Goal: Task Accomplishment & Management: Use online tool/utility

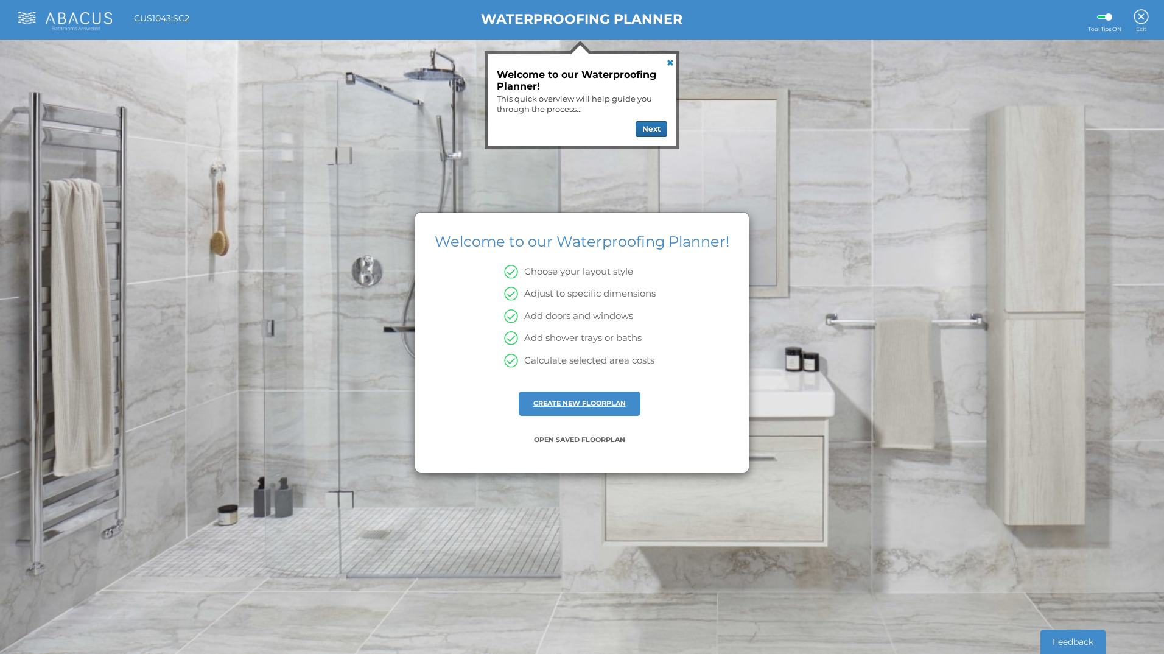
click at [618, 404] on link "CREATE NEW FLOORPLAN" at bounding box center [579, 403] width 93 height 9
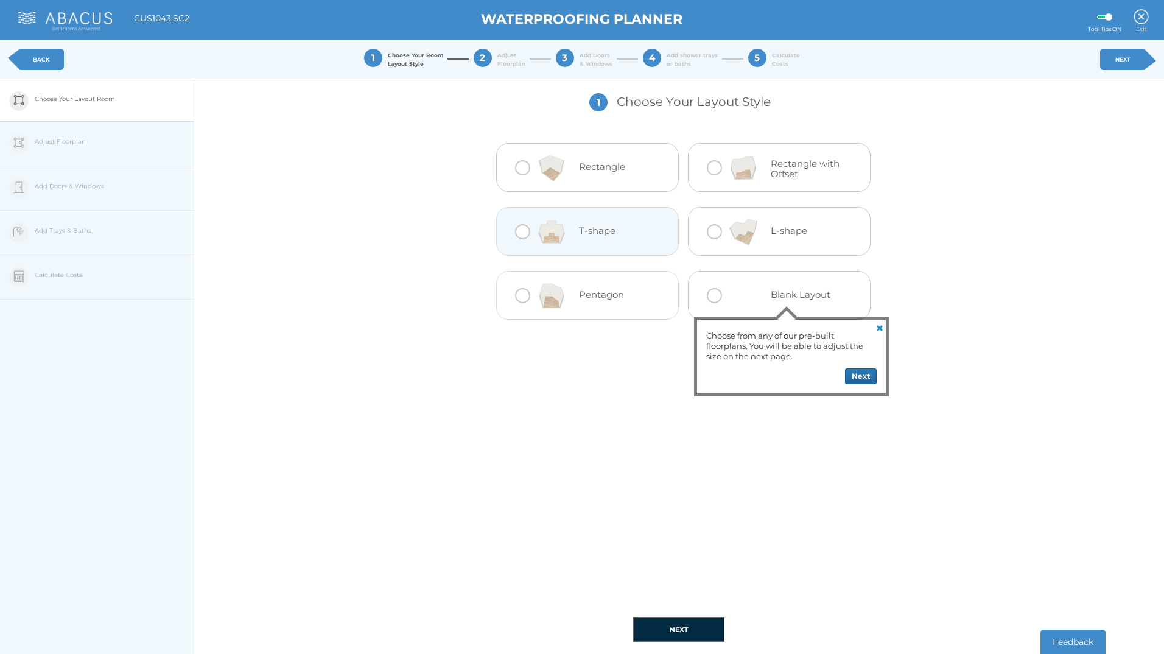
click at [604, 229] on h4 "T-shape" at bounding box center [615, 231] width 72 height 10
click at [572, 229] on div at bounding box center [551, 232] width 54 height 49
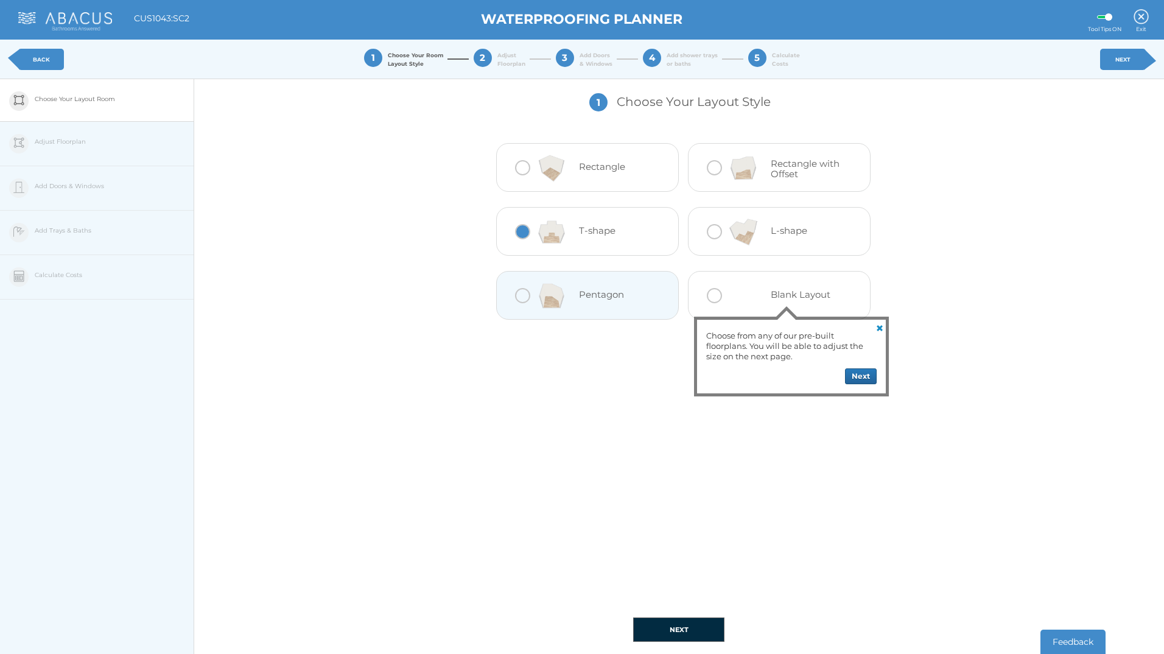
click at [674, 633] on button "NEXT" at bounding box center [678, 629] width 91 height 24
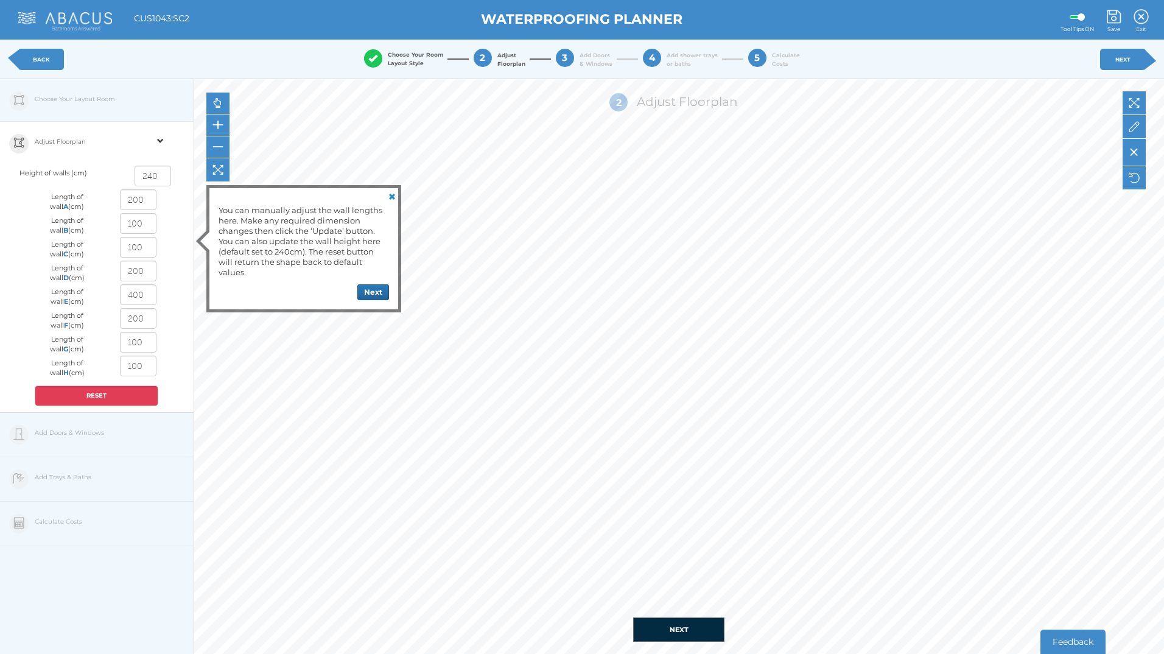
click at [140, 200] on input "200" at bounding box center [138, 199] width 37 height 21
drag, startPoint x: 148, startPoint y: 201, endPoint x: 115, endPoint y: 205, distance: 33.0
click at [116, 205] on div "200" at bounding box center [137, 201] width 59 height 24
type input "570"
click at [152, 196] on input "570" at bounding box center [138, 199] width 37 height 21
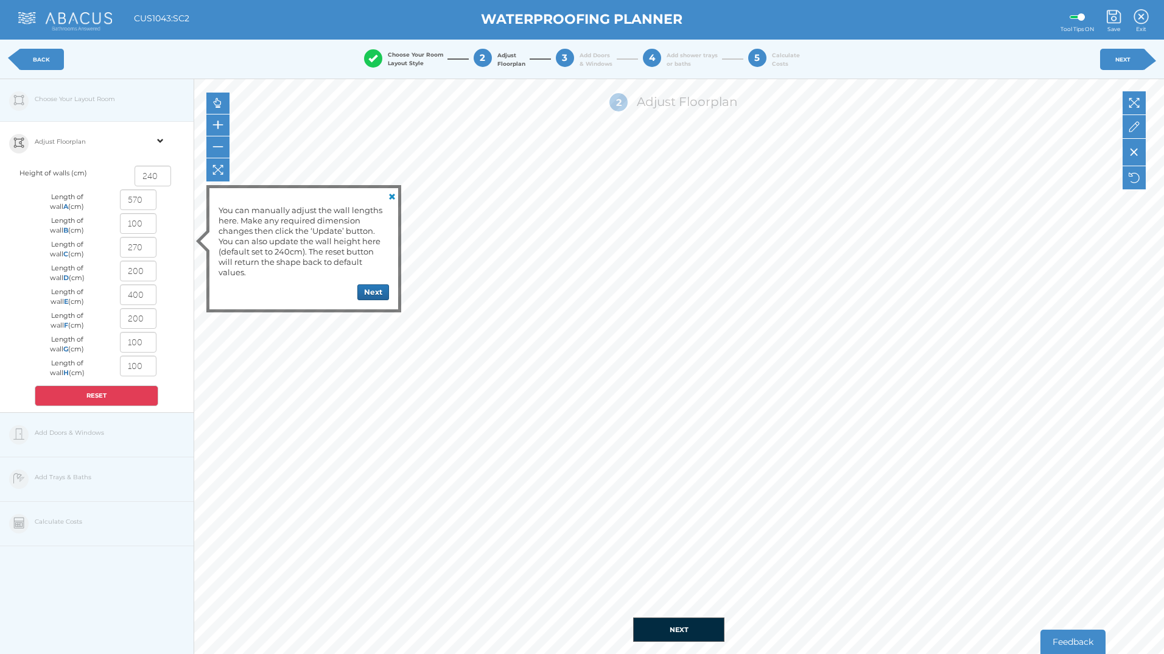
type input "57"
drag, startPoint x: 147, startPoint y: 224, endPoint x: 131, endPoint y: 225, distance: 15.9
click at [131, 225] on input "100" at bounding box center [138, 223] width 37 height 21
type input "1"
type input "30"
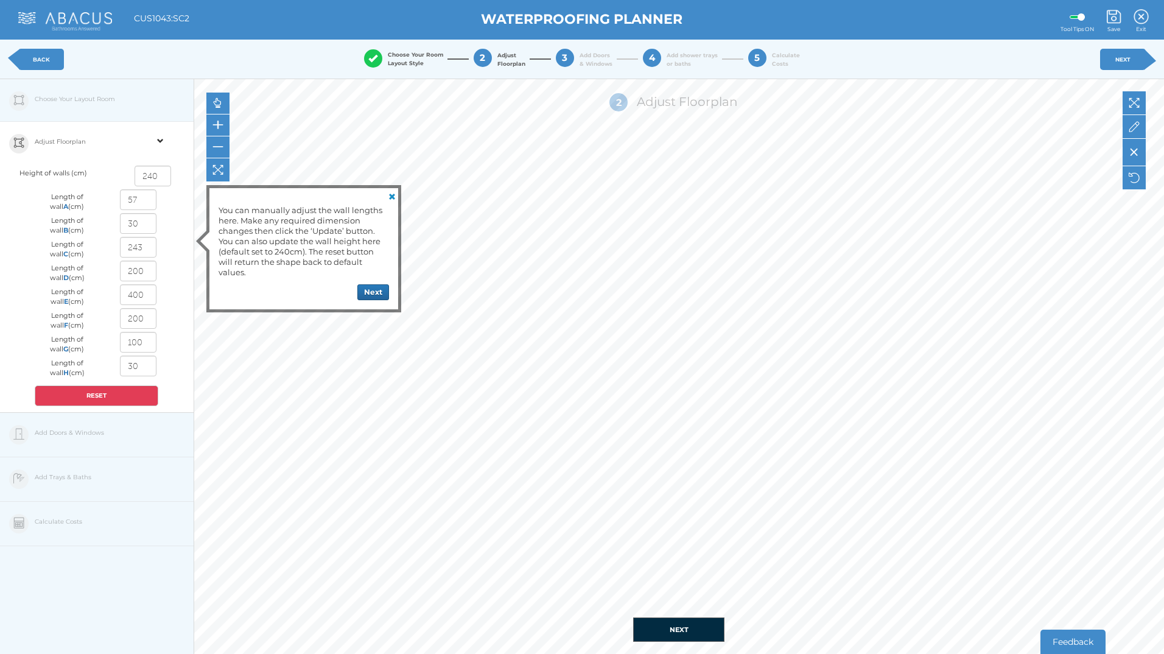
drag, startPoint x: 141, startPoint y: 247, endPoint x: 69, endPoint y: 253, distance: 72.7
click at [69, 253] on div "Length of wall C (cm) 243" at bounding box center [97, 249] width 142 height 24
type input "114"
drag, startPoint x: 152, startPoint y: 276, endPoint x: 73, endPoint y: 275, distance: 78.5
click at [77, 275] on div "Length of wall D (cm) 200" at bounding box center [97, 273] width 142 height 24
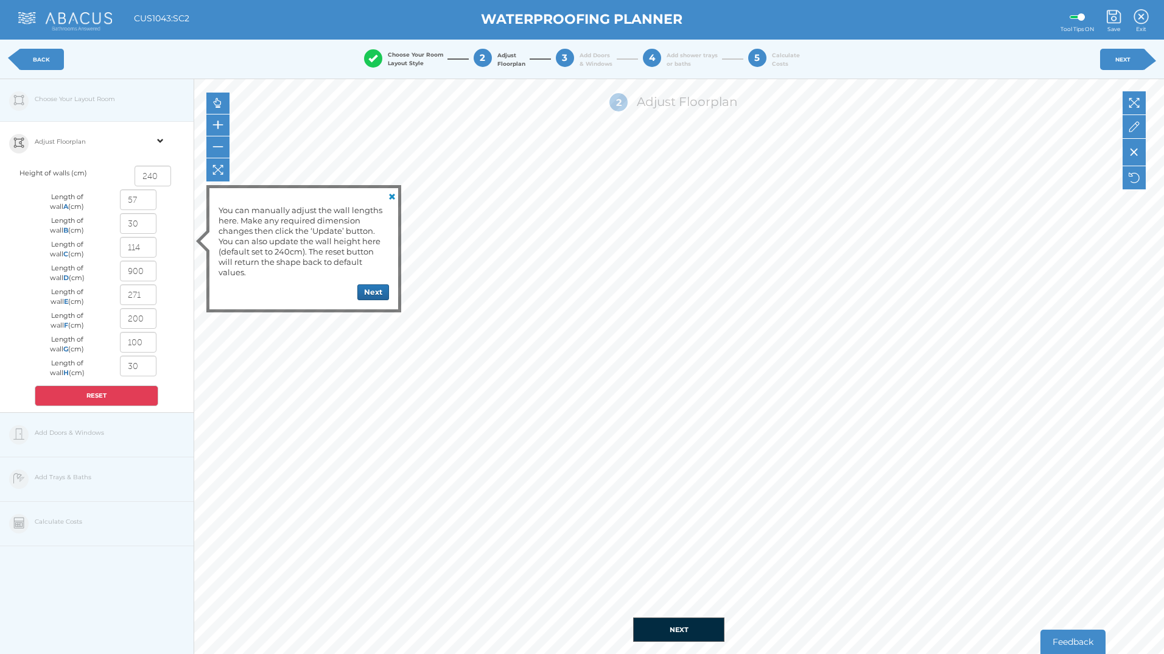
type input "90"
drag, startPoint x: 149, startPoint y: 292, endPoint x: 82, endPoint y: 295, distance: 66.4
type input "233"
click at [382, 292] on button "Next" at bounding box center [373, 292] width 32 height 16
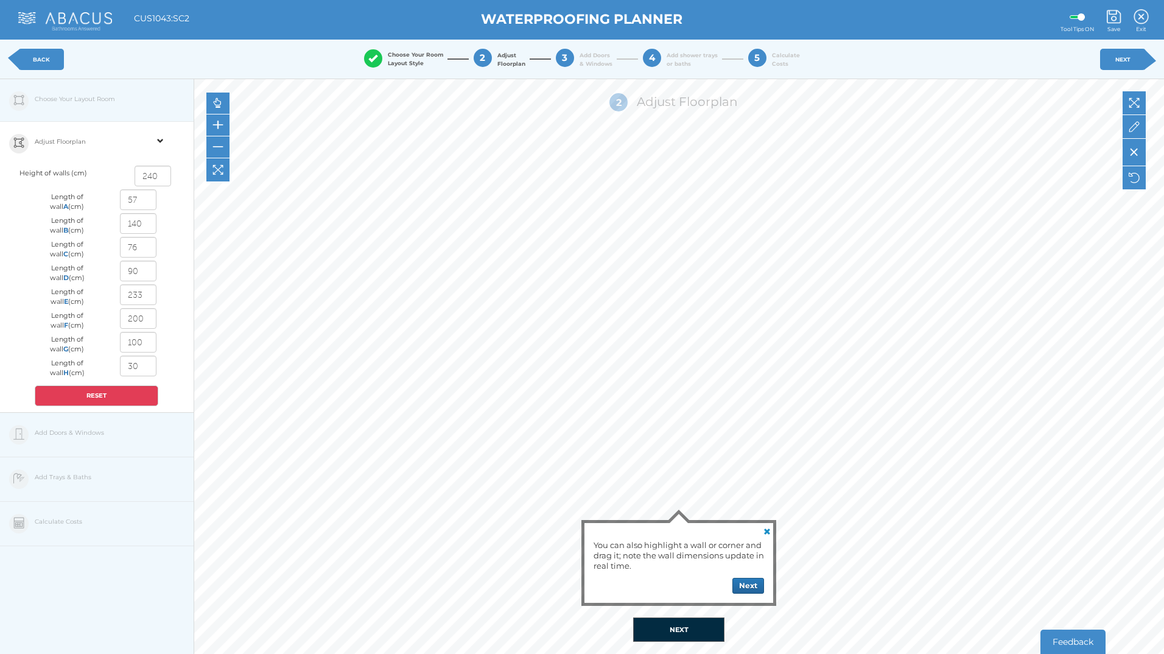
drag, startPoint x: 151, startPoint y: 316, endPoint x: 75, endPoint y: 318, distance: 76.1
click at [75, 318] on div "Length of wall F (cm) 200" at bounding box center [97, 320] width 142 height 24
type input "90"
drag, startPoint x: 146, startPoint y: 342, endPoint x: 90, endPoint y: 337, distance: 56.2
type input "60"
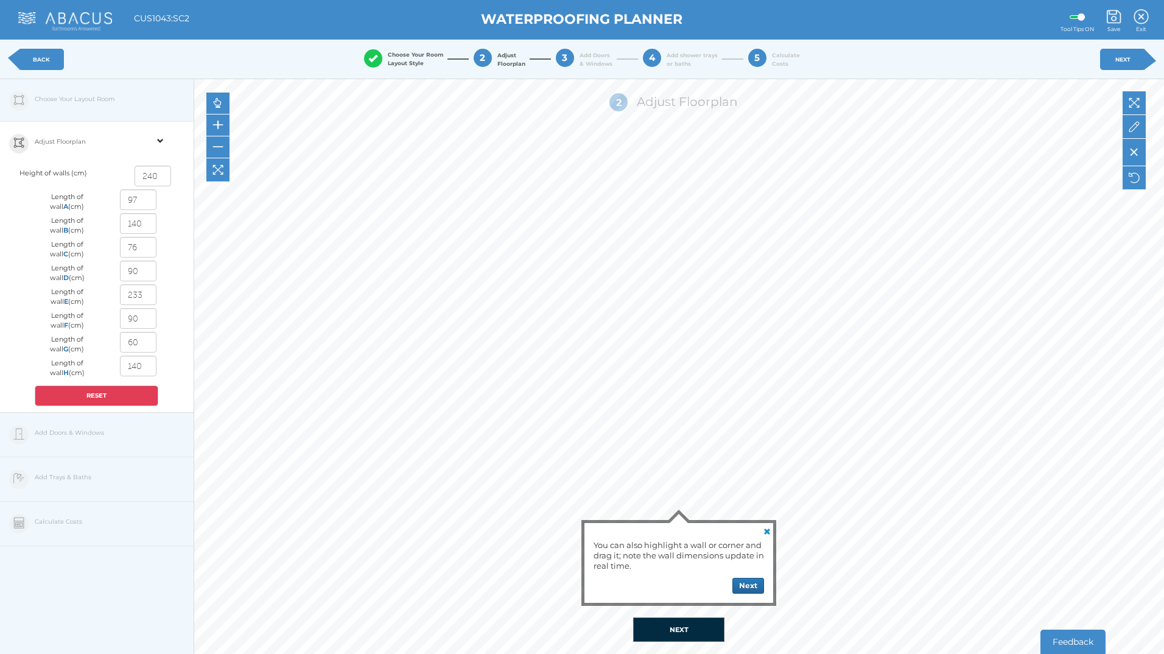
drag, startPoint x: 152, startPoint y: 363, endPoint x: 68, endPoint y: 367, distance: 84.1
type input "30"
click at [174, 357] on div "Adjust Floorplan Height of walls (cm) 240 Length of wall A (cm) 97 Length of wa…" at bounding box center [97, 267] width 194 height 291
drag, startPoint x: 142, startPoint y: 201, endPoint x: 96, endPoint y: 203, distance: 46.9
click at [96, 203] on div "Length of wall A (cm) 97" at bounding box center [97, 201] width 142 height 24
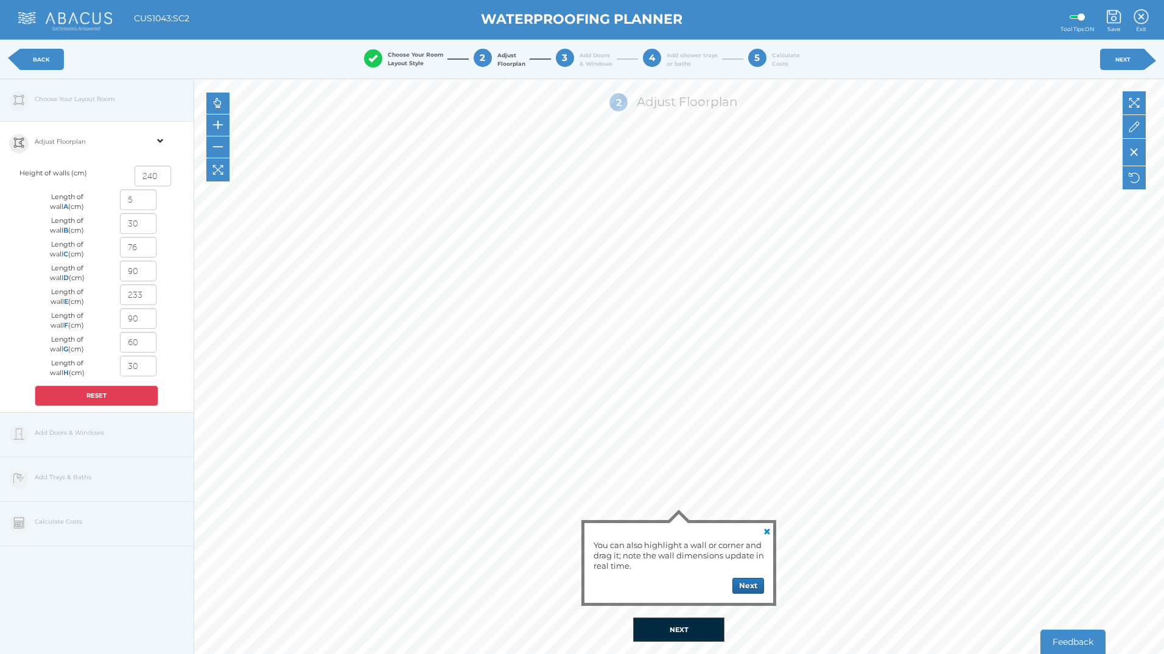
type input "57"
click at [177, 279] on div "Adjust Floorplan Height of walls (cm) 240 Length of wall A (cm) 57 Length of wa…" at bounding box center [97, 267] width 194 height 291
click at [352, 320] on div "Edit Floorplan Design Add Items Choose Your Layout Room Adjust Floorplan Height…" at bounding box center [582, 406] width 1164 height 654
click at [680, 630] on button "NEXT" at bounding box center [678, 629] width 91 height 24
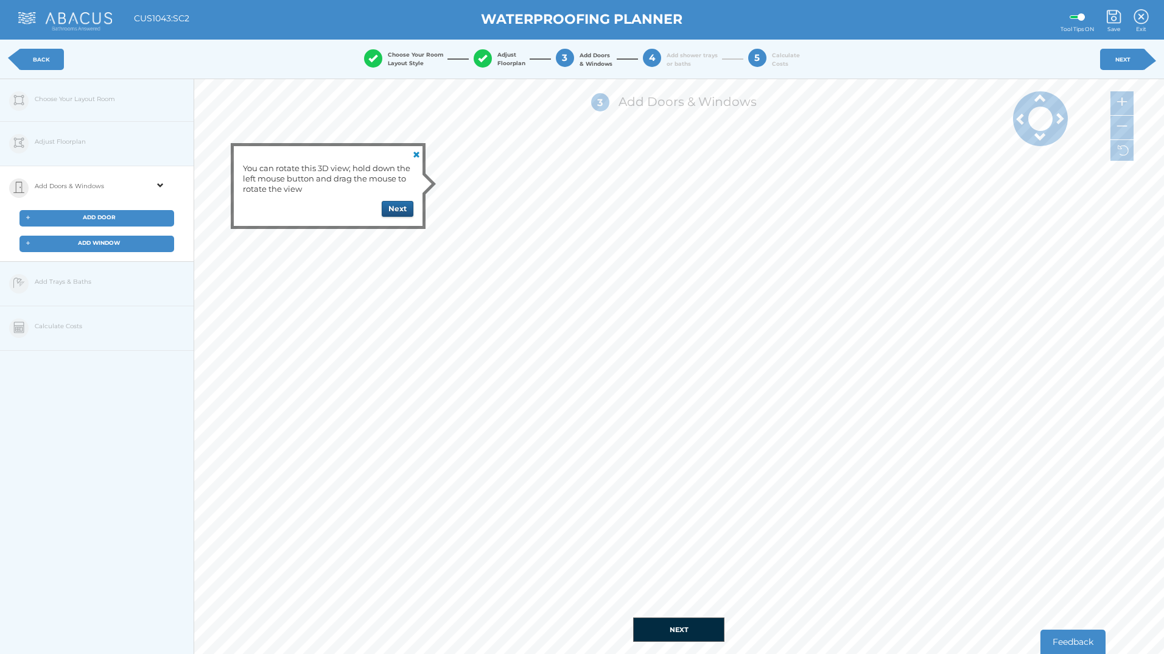
click at [400, 211] on button "Next" at bounding box center [398, 209] width 32 height 16
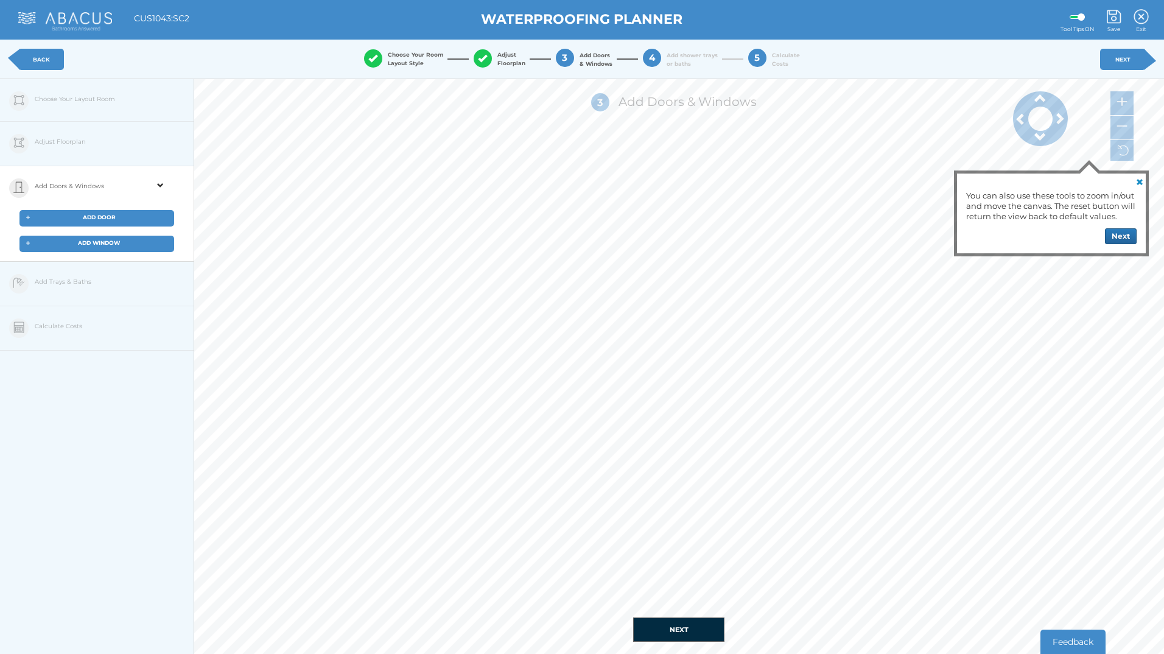
click at [1114, 225] on div "You can also use these tools to zoom in/out and move the canvas. The reset butt…" at bounding box center [1051, 213] width 189 height 80
click at [1116, 236] on button "Next" at bounding box center [1121, 236] width 32 height 16
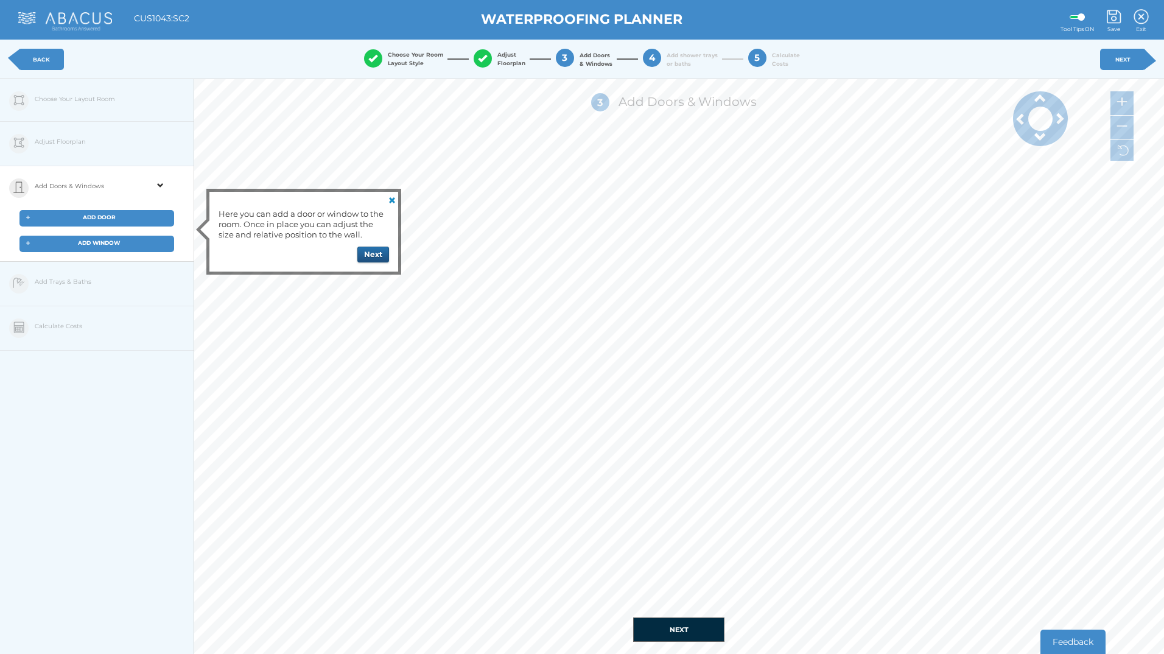
click at [363, 247] on button "Next" at bounding box center [373, 255] width 32 height 16
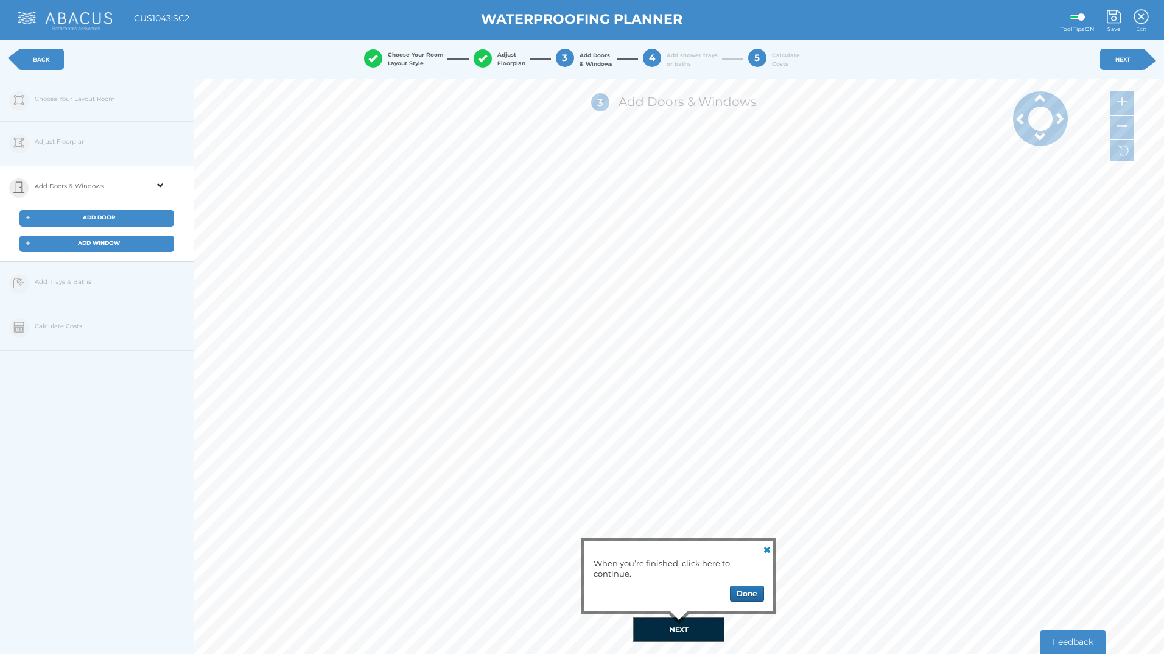
click at [691, 631] on button "NEXT" at bounding box center [678, 629] width 91 height 24
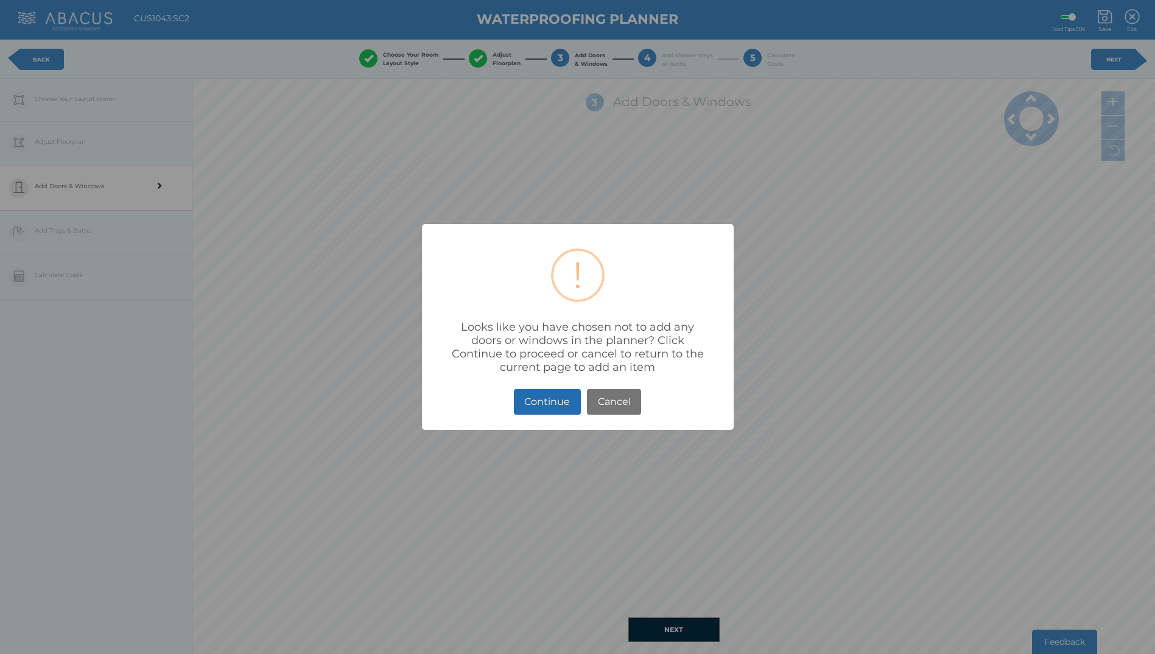
click at [564, 401] on button "Continue" at bounding box center [547, 402] width 67 height 26
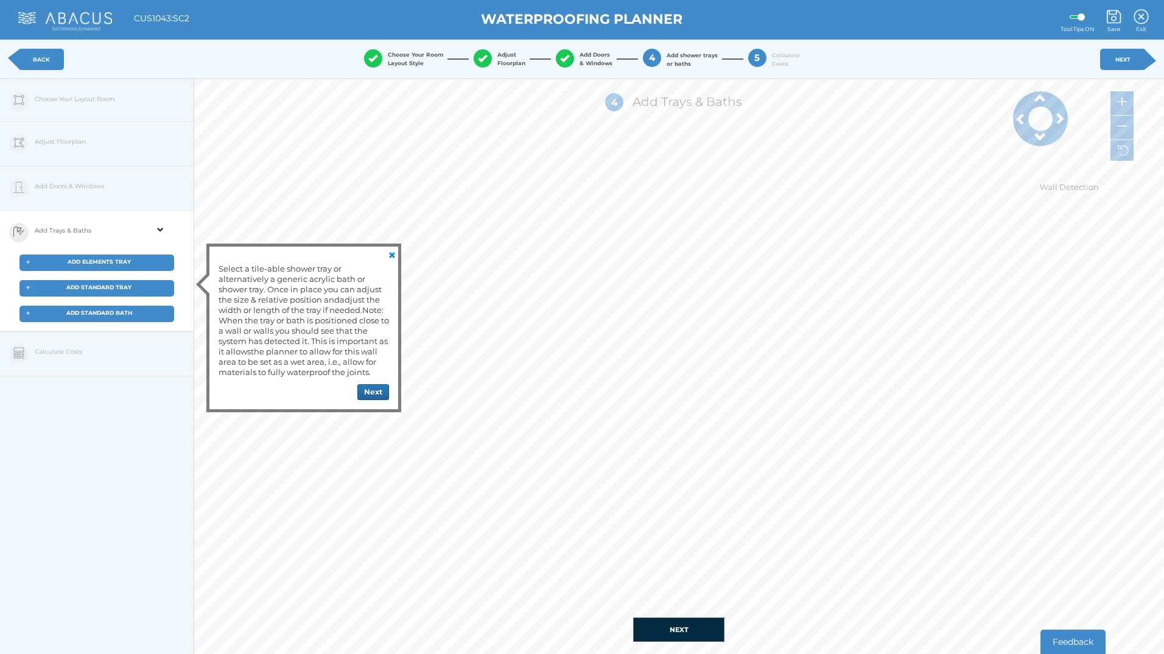
click at [141, 264] on div "+ ADD ELEMENTS TRAY" at bounding box center [96, 262] width 155 height 16
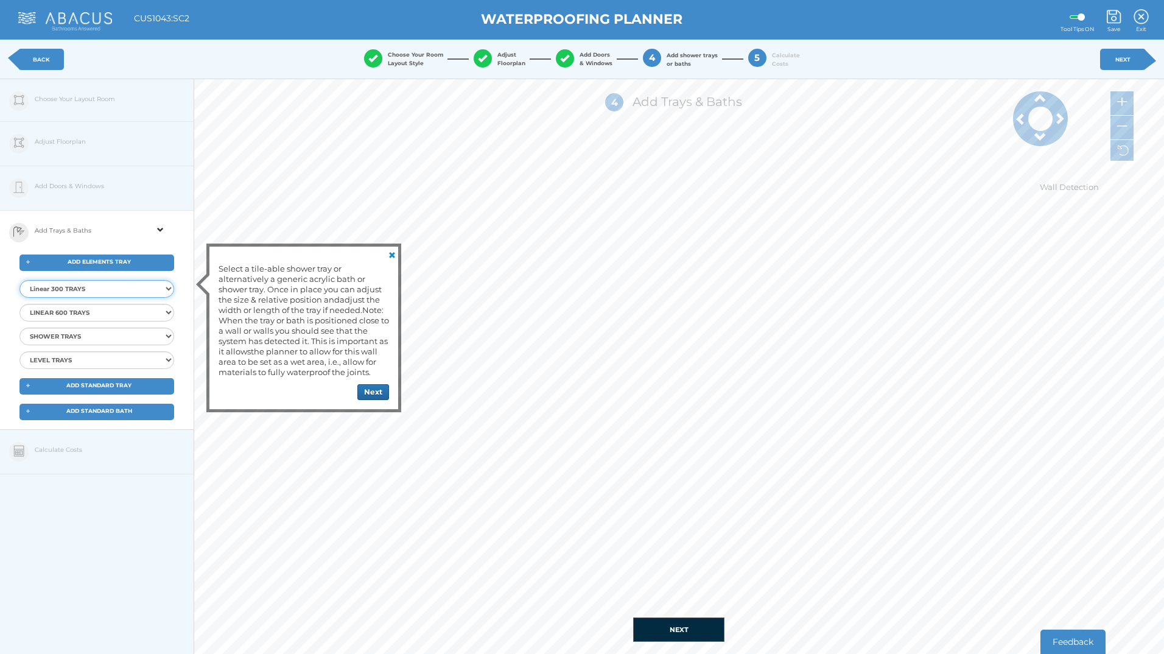
click at [139, 291] on select "Linear 300 TRAYS Elements Linear 300 Shower Tray 9x9 Centre Elements Linear 300…" at bounding box center [96, 289] width 155 height 18
click at [148, 290] on select "Linear 300 TRAYS Elements Linear 300 Shower Tray 9x9 Centre Elements Linear 300…" at bounding box center [96, 289] width 155 height 18
click at [137, 235] on div "Add Trays & Baths" at bounding box center [93, 233] width 116 height 44
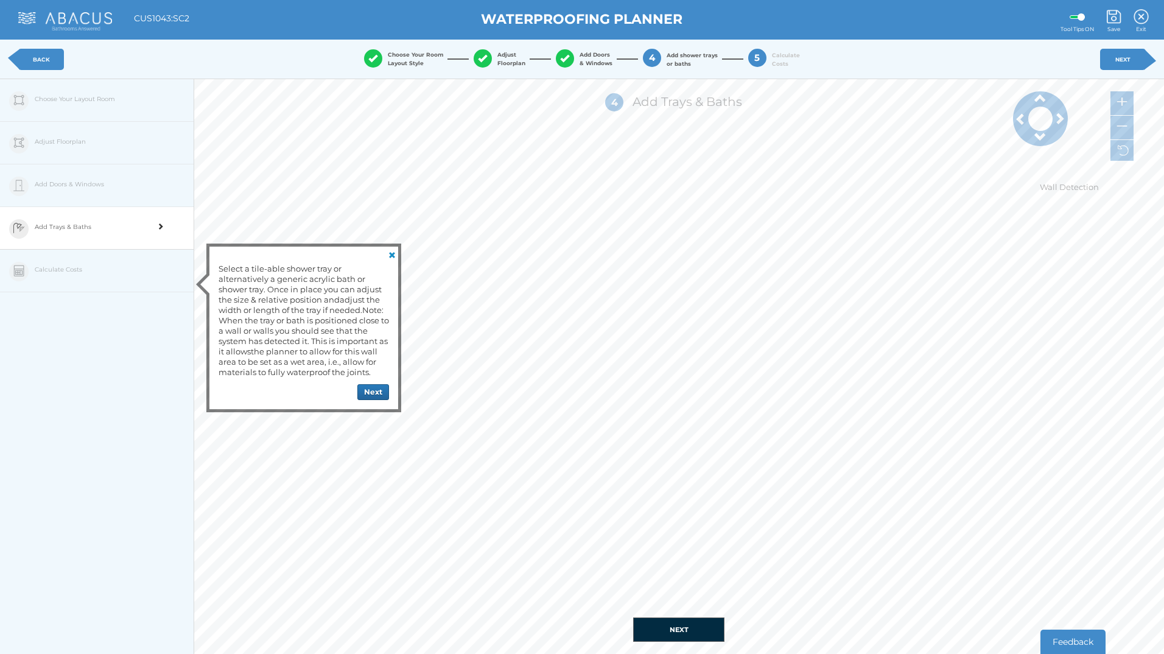
click at [113, 228] on div "Add Trays & Baths" at bounding box center [93, 229] width 116 height 44
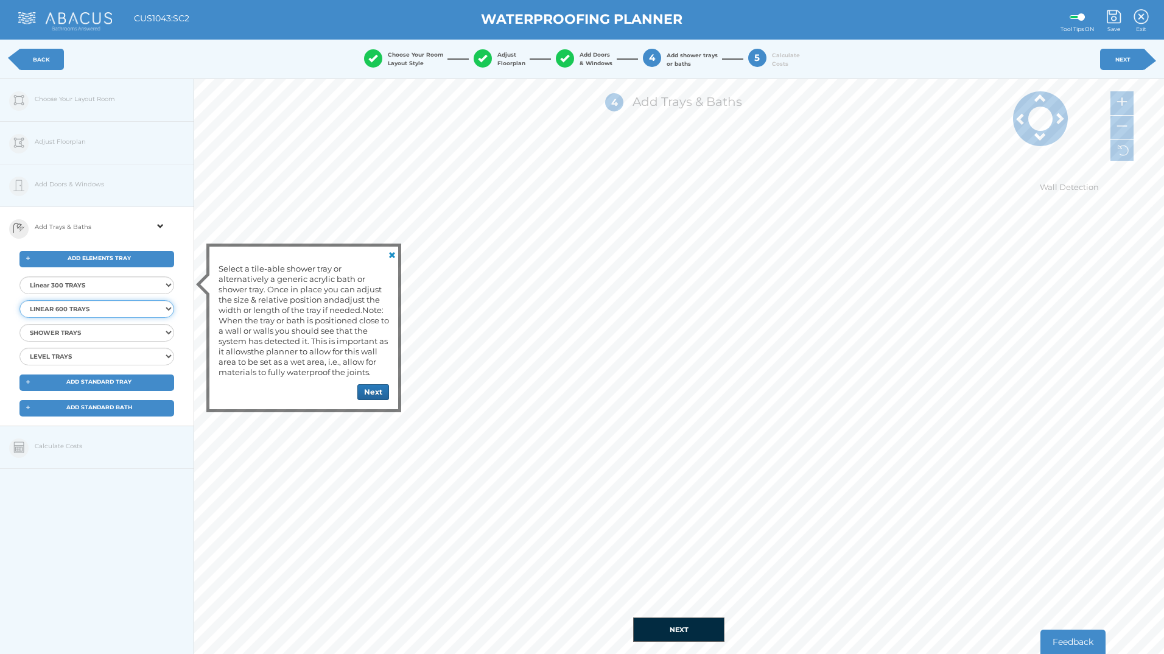
click at [166, 307] on select "LINEAR 600 TRAYS Elements LIN600 Level Tray 9x9 End Elements LIN600 Level Tray1…" at bounding box center [96, 309] width 155 height 18
click at [169, 530] on div "Edit Floorplan Design Add Items Choose Your Layout Room Adjust Floorplan Height…" at bounding box center [97, 406] width 194 height 654
click at [390, 253] on link at bounding box center [390, 254] width 15 height 15
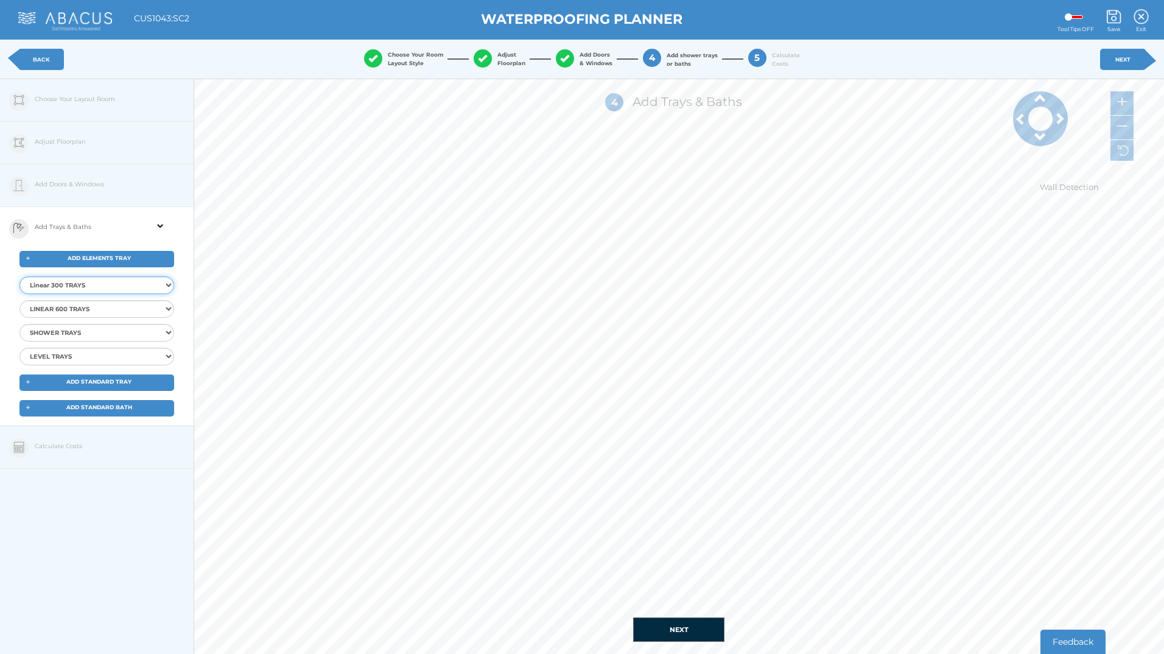
click at [168, 285] on select "Linear 300 TRAYS Elements Linear 300 Shower Tray 9x9 Centre Elements Linear 300…" at bounding box center [96, 285] width 155 height 18
click at [161, 284] on select "Linear 300 TRAYS Elements Linear 300 Shower Tray 9x9 Centre Elements Linear 300…" at bounding box center [96, 285] width 155 height 18
click at [169, 338] on select "SHOWER TRAYS Elements Shower Tray 9x9 CENTRE Elements Shower Tray 10x10 CENTRE …" at bounding box center [96, 333] width 155 height 18
select select "{"id":"56","ProductID":"4369","Item":"EMST-05-8005","Description":"Elements Lev…"
click at [19, 324] on select "SHOWER TRAYS Elements Shower Tray 9x9 CENTRE Elements Shower Tray 10x10 CENTRE …" at bounding box center [96, 333] width 155 height 18
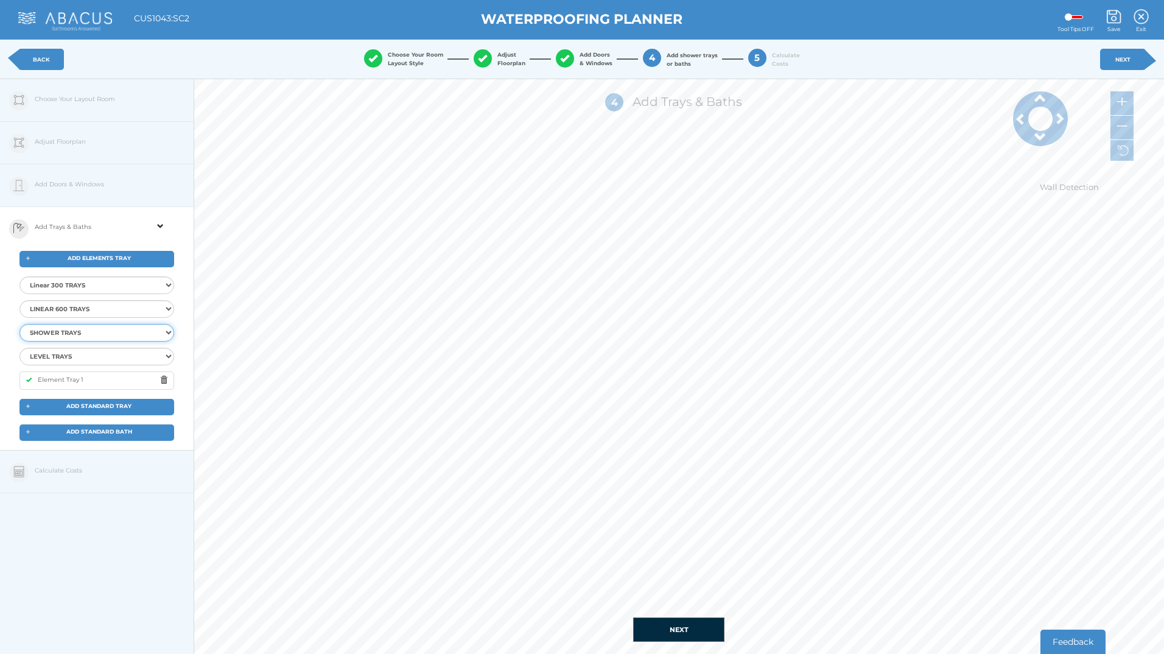
select select
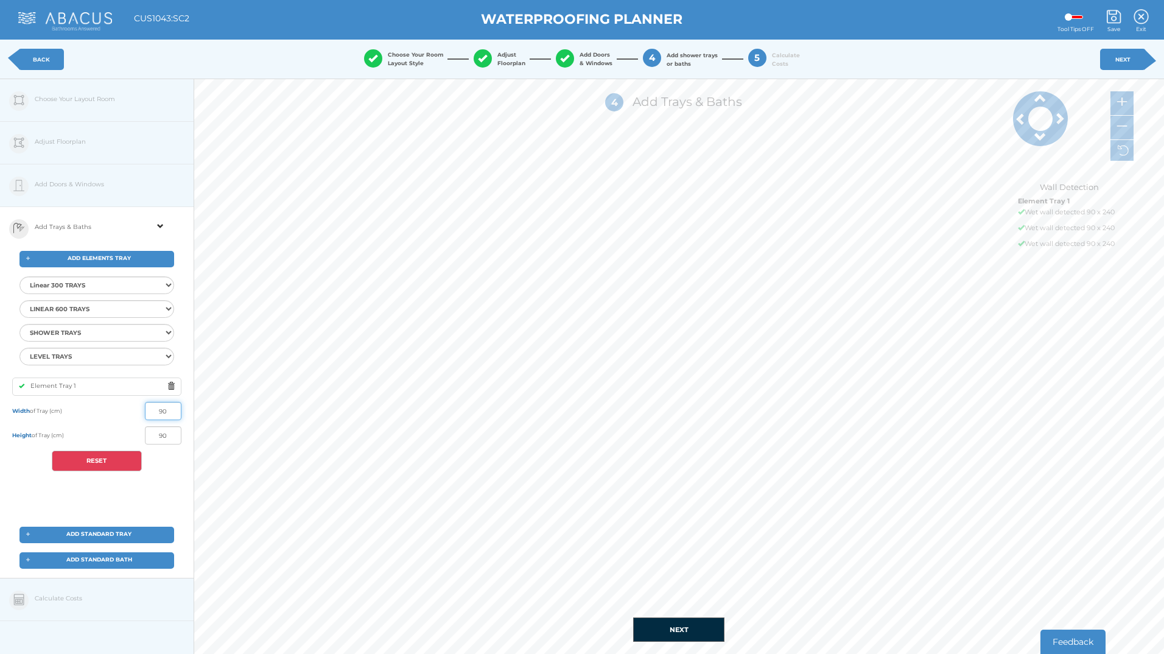
drag, startPoint x: 178, startPoint y: 410, endPoint x: 149, endPoint y: 413, distance: 29.4
click at [149, 413] on input "90" at bounding box center [163, 411] width 37 height 18
drag, startPoint x: 176, startPoint y: 431, endPoint x: 127, endPoint y: 432, distance: 49.3
click at [127, 432] on div "Height of Tray (cm) 90" at bounding box center [96, 435] width 169 height 18
type input "233"
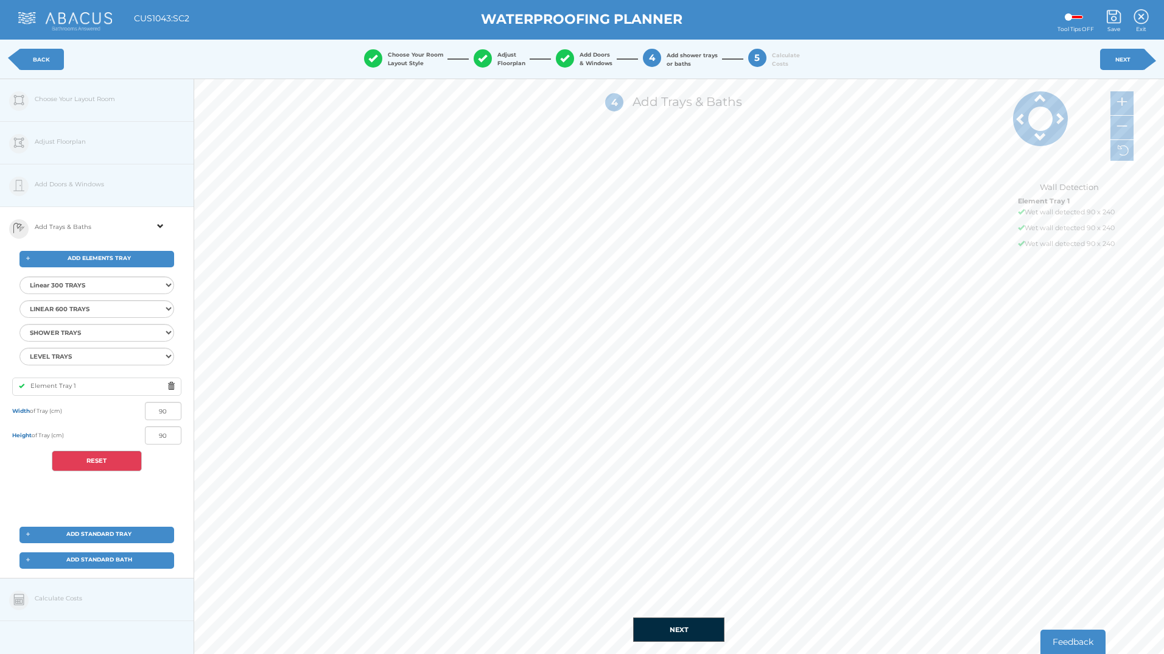
click at [659, 621] on button "NEXT" at bounding box center [678, 629] width 91 height 24
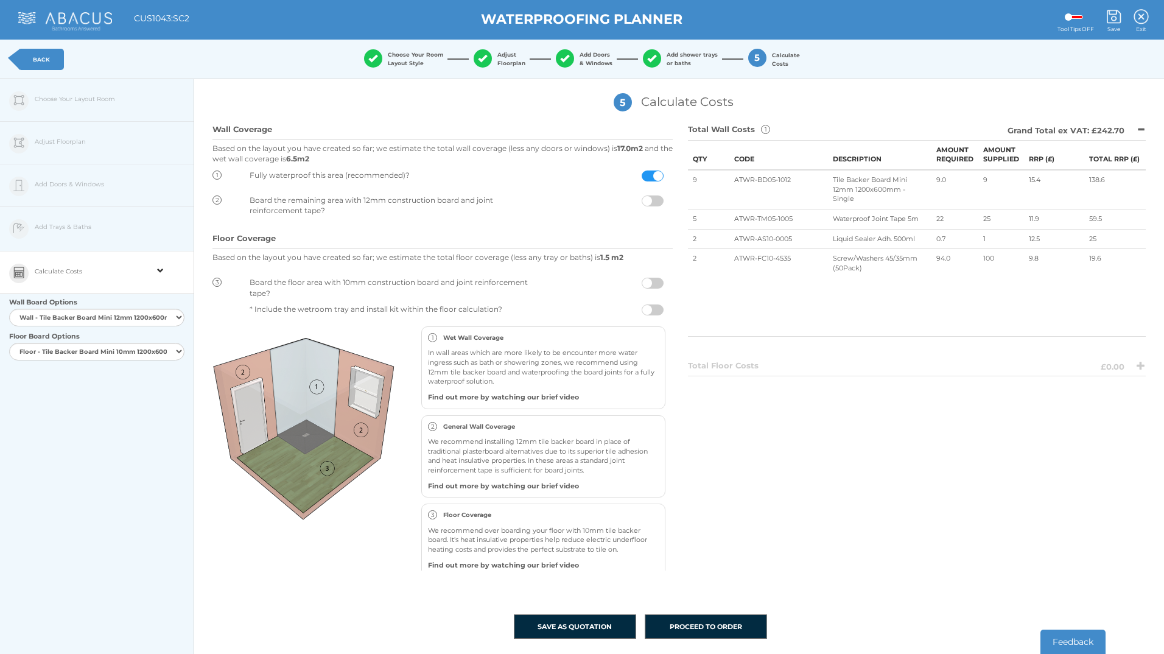
click at [65, 236] on div "Edit Floorplan Design Add Items Choose Your Layout Room Adjust Floorplan Height…" at bounding box center [97, 406] width 194 height 654
click at [78, 226] on div "Edit Floorplan Design Add Items Choose Your Layout Room Adjust Floorplan Height…" at bounding box center [97, 406] width 194 height 654
click at [75, 219] on div "Edit Floorplan Design Add Items Choose Your Layout Room Adjust Floorplan Height…" at bounding box center [97, 406] width 194 height 654
click at [71, 212] on div "Edit Floorplan Design Add Items Choose Your Layout Room Adjust Floorplan Height…" at bounding box center [97, 406] width 194 height 654
drag, startPoint x: 77, startPoint y: 231, endPoint x: 84, endPoint y: 239, distance: 9.9
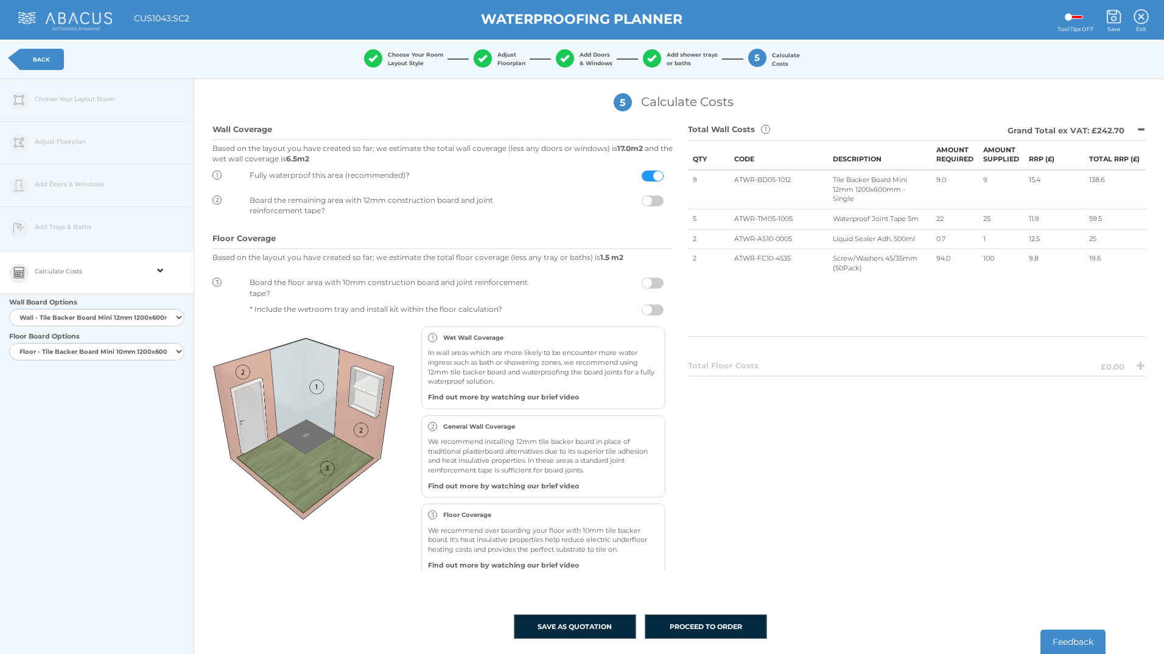
click at [84, 239] on div "Edit Floorplan Design Add Items Choose Your Layout Room Adjust Floorplan Height…" at bounding box center [97, 406] width 194 height 654
click at [86, 223] on div "Edit Floorplan Design Add Items Choose Your Layout Room Adjust Floorplan Height…" at bounding box center [97, 406] width 194 height 654
drag, startPoint x: 576, startPoint y: 62, endPoint x: 597, endPoint y: 72, distance: 23.4
click at [597, 72] on button "Add Doors & Windows" at bounding box center [584, 58] width 84 height 47
click at [652, 54] on span "button" at bounding box center [651, 54] width 9 height 0
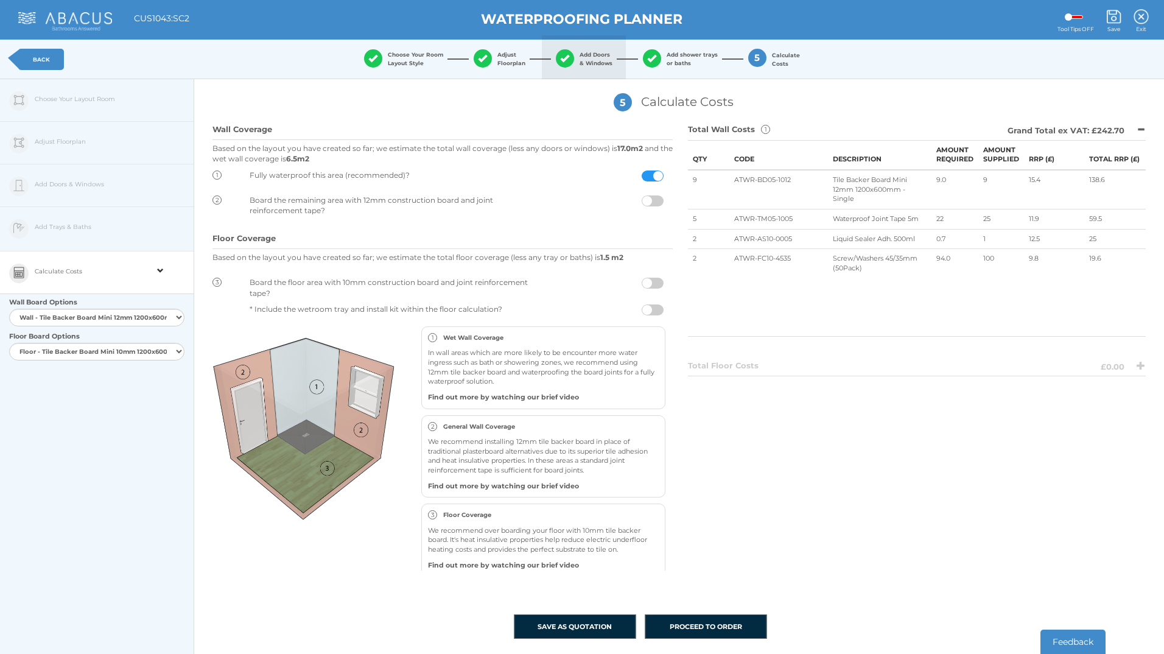
click at [586, 57] on span "Add Doors & Windows" at bounding box center [595, 59] width 33 height 16
click at [652, 54] on span "button" at bounding box center [651, 54] width 9 height 0
click at [61, 225] on div "Edit Floorplan Design Add Items Choose Your Layout Room Adjust Floorplan Height…" at bounding box center [97, 406] width 194 height 654
click at [65, 217] on div "Edit Floorplan Design Add Items Choose Your Layout Room Adjust Floorplan Height…" at bounding box center [97, 406] width 194 height 654
click at [36, 52] on link "BACK" at bounding box center [41, 59] width 46 height 21
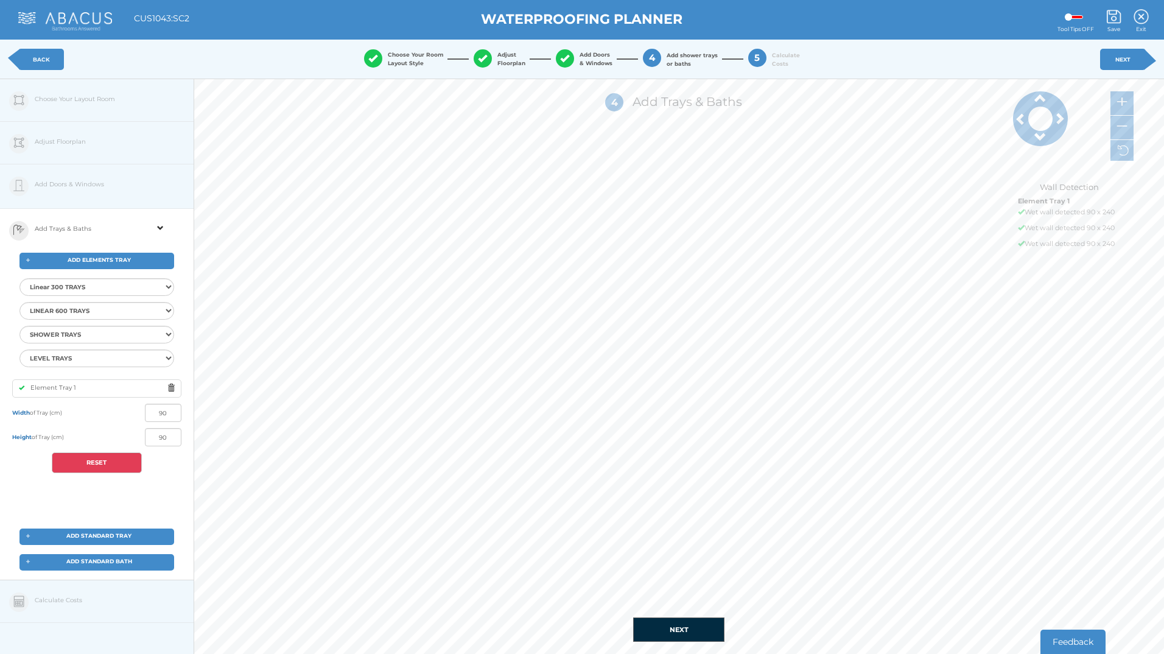
click at [102, 387] on div "Element Tray 1" at bounding box center [96, 388] width 169 height 18
click at [170, 385] on span at bounding box center [173, 387] width 13 height 15
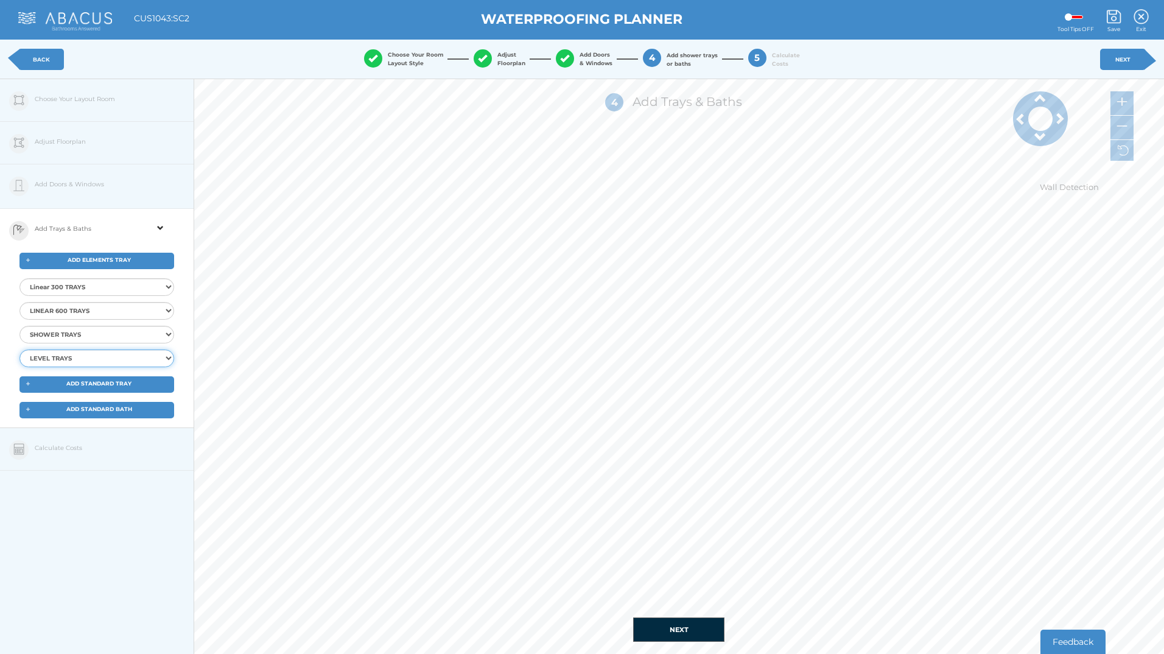
click at [167, 355] on select "LEVEL TRAYS Elements Level Tray 12x9 END Elements Level Tray 16x9 END Elements …" at bounding box center [96, 358] width 155 height 18
select select "{"id":"78","ProductID":"11724","Item":"EMST-10-8520","Description":"Elements Sh…"
click at [19, 349] on select "LEVEL TRAYS Elements Level Tray 12x9 END Elements Level Tray 16x9 END Elements …" at bounding box center [96, 358] width 155 height 18
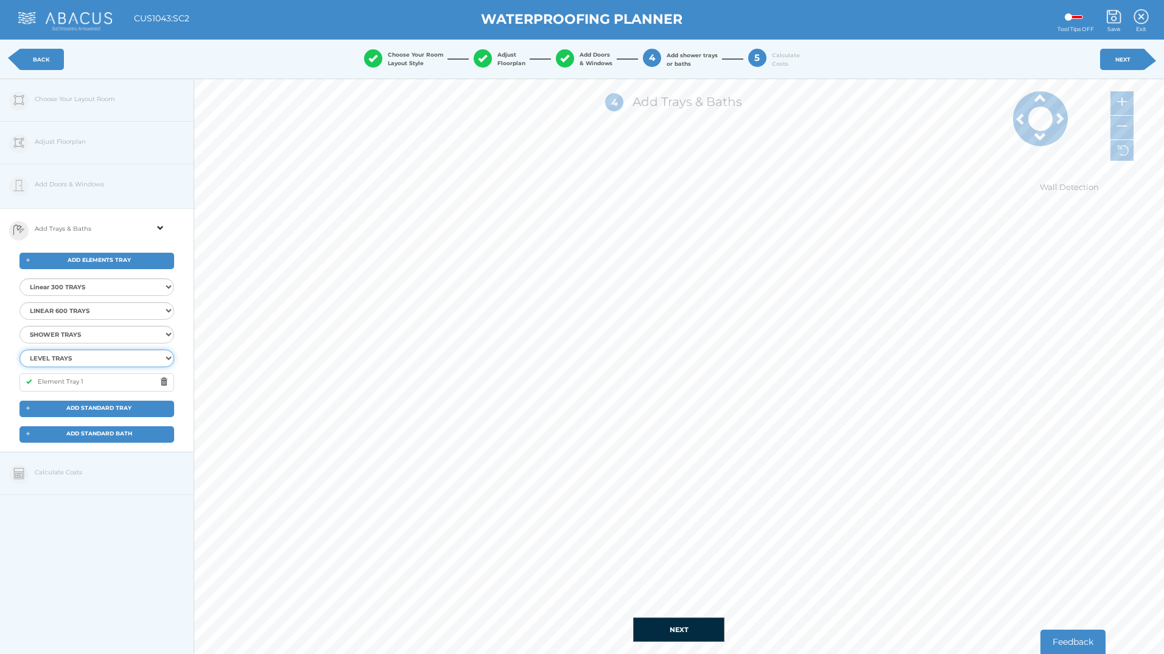
select select
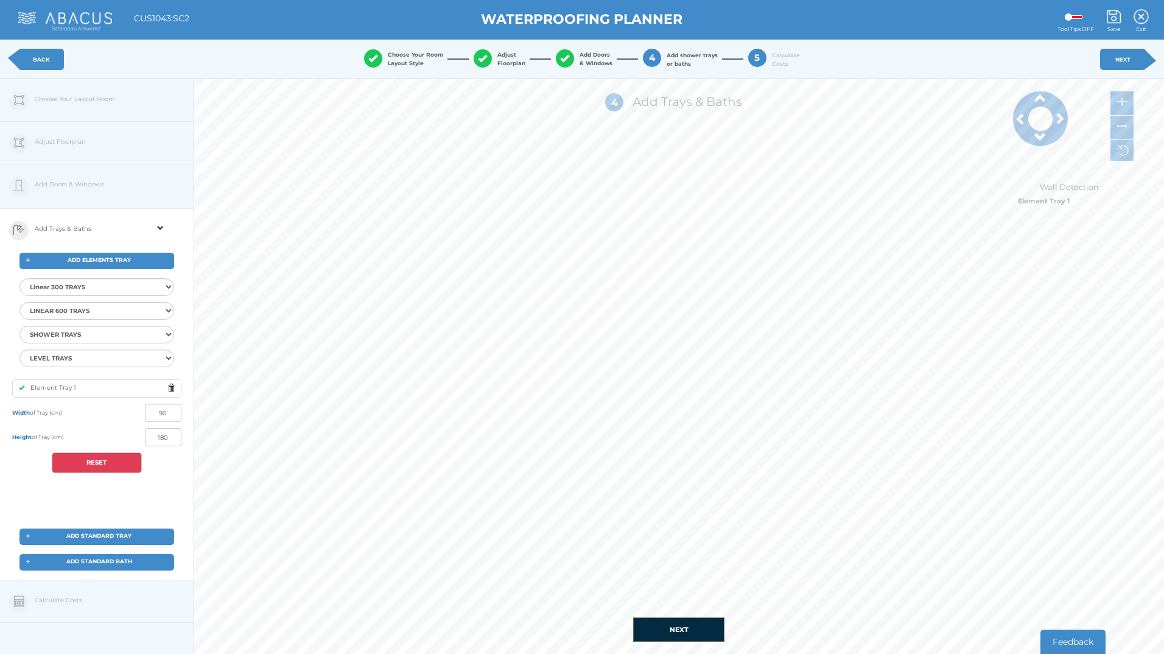
click at [561, 544] on div "1 Choose Your Layout Style Rectangle Rectangle with Offset T-shape 3 4" at bounding box center [679, 366] width 970 height 575
click at [1120, 152] on img at bounding box center [1123, 150] width 11 height 11
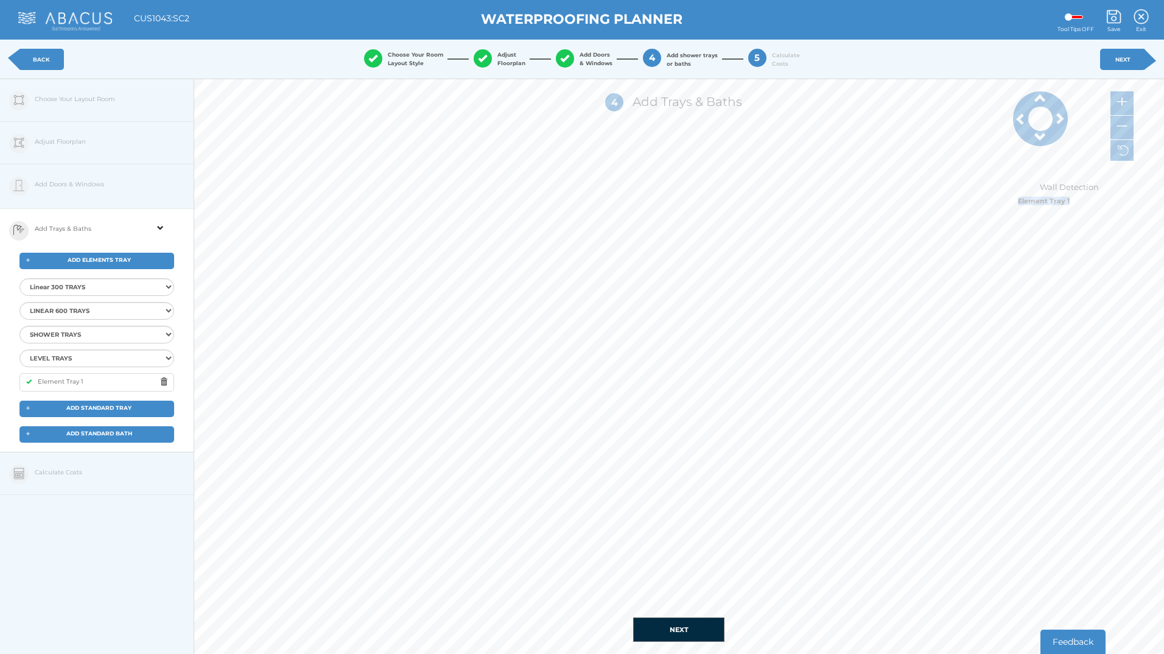
click at [1021, 116] on span at bounding box center [1020, 119] width 55 height 12
click at [1048, 121] on div at bounding box center [1040, 119] width 24 height 24
click at [49, 51] on link "BACK" at bounding box center [41, 59] width 46 height 21
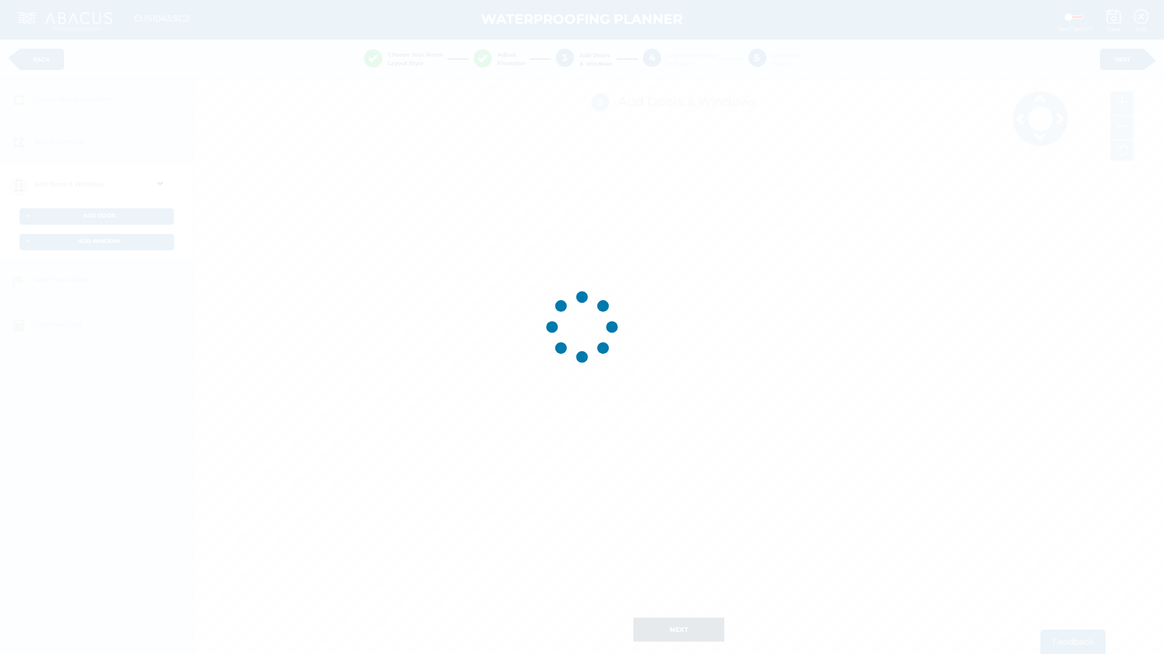
click at [49, 51] on div at bounding box center [582, 327] width 1164 height 654
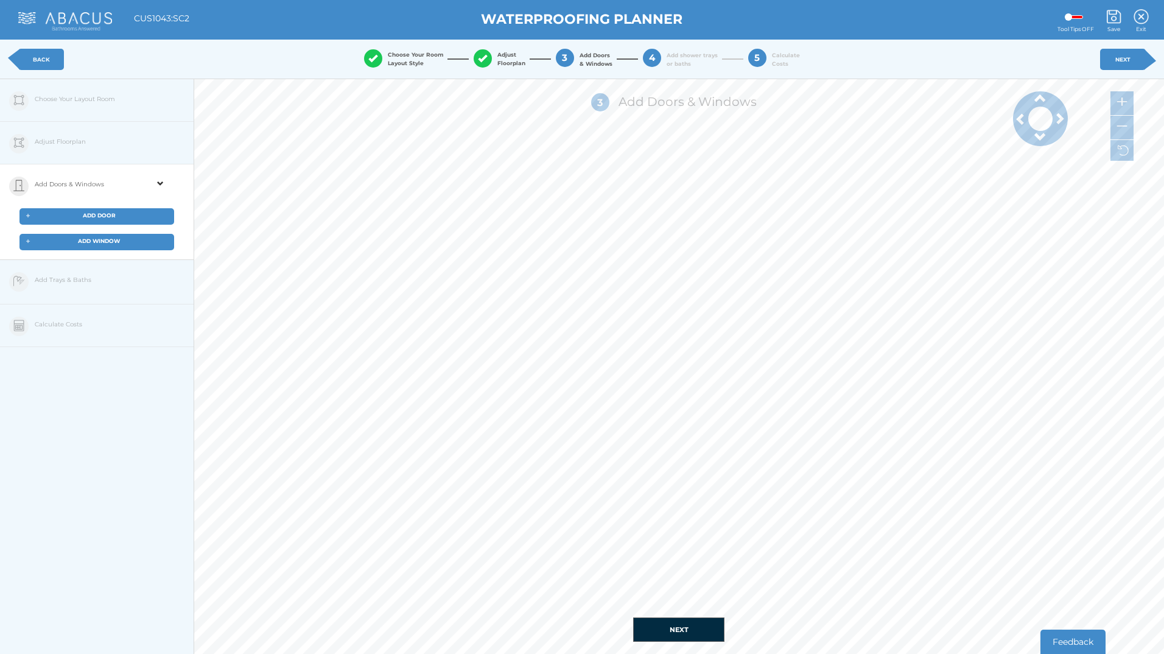
click at [49, 51] on link "BACK" at bounding box center [41, 59] width 46 height 21
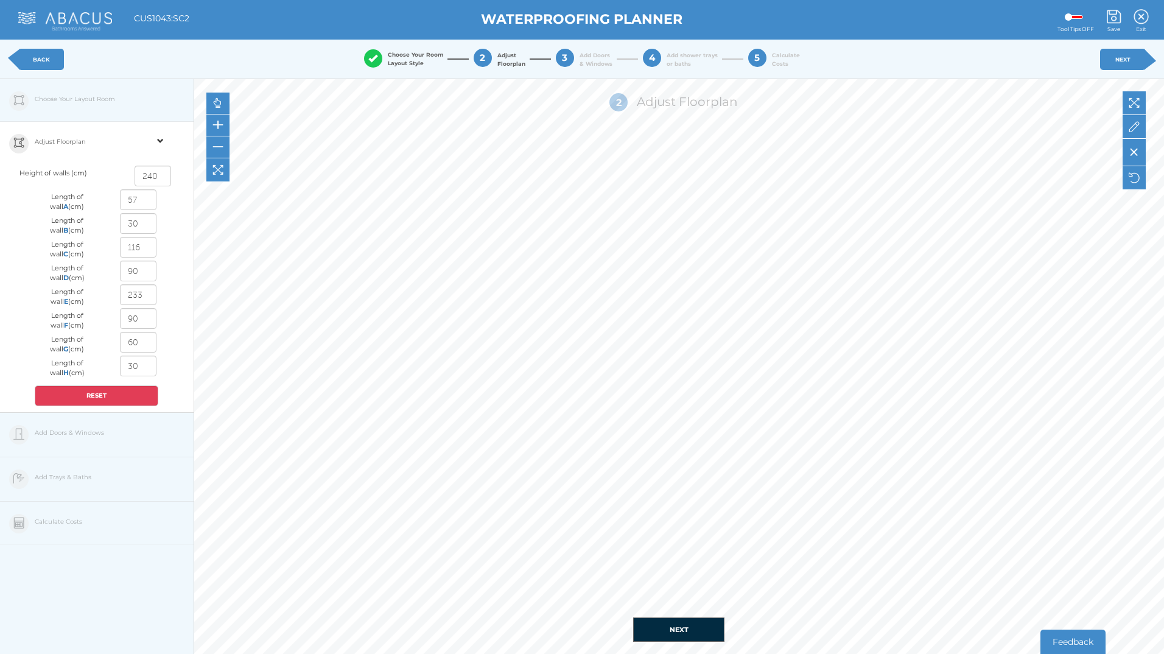
click at [40, 55] on link "BACK" at bounding box center [41, 59] width 46 height 21
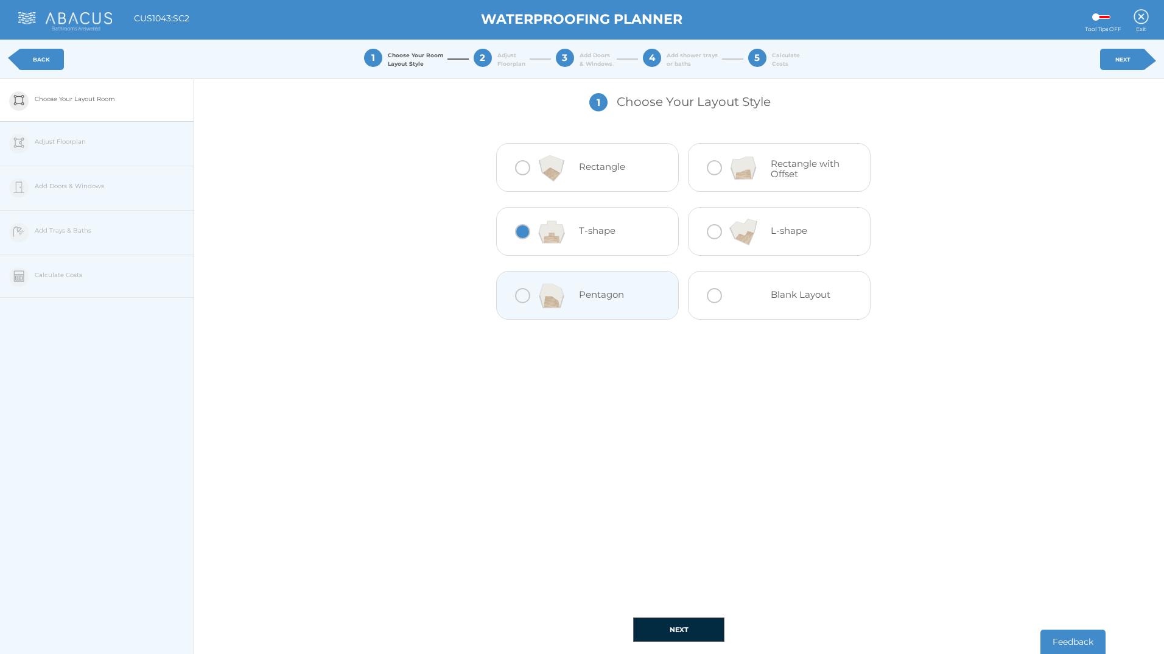
click at [40, 55] on link "BACK" at bounding box center [41, 59] width 46 height 21
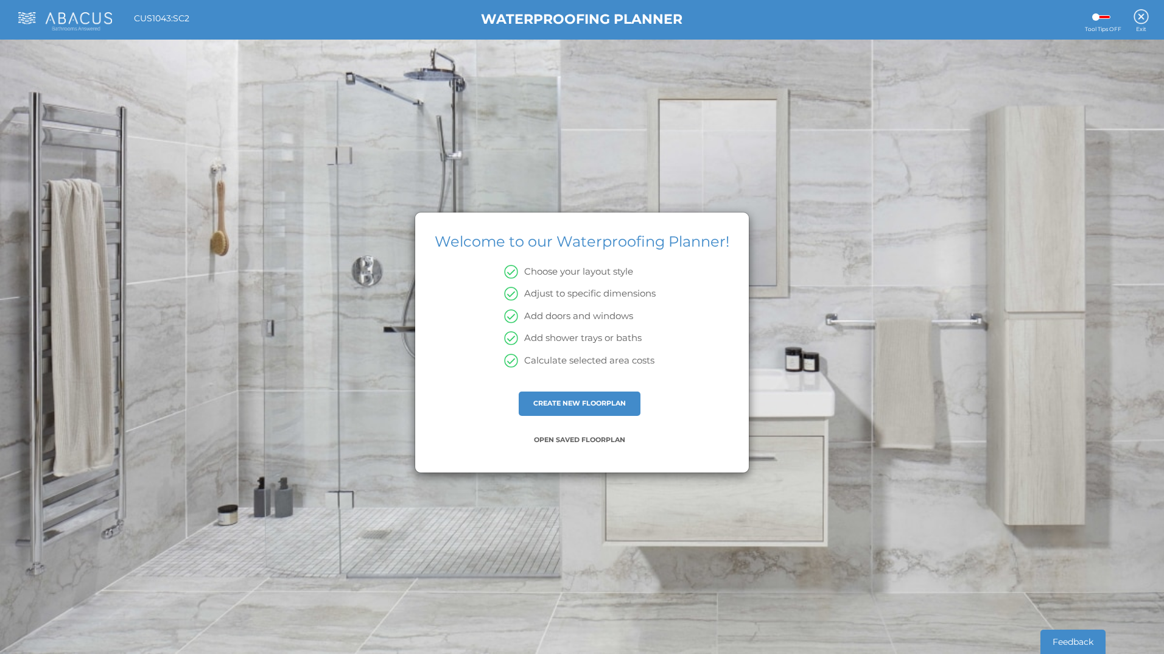
click at [40, 55] on div "This application has been built to use a minimum screen resolution of 1200 pixe…" at bounding box center [582, 327] width 1164 height 654
click at [195, 13] on div "CUS1043:SC2" at bounding box center [104, 21] width 191 height 18
click at [1146, 22] on img at bounding box center [1140, 16] width 15 height 15
